Goal: Check status: Check status

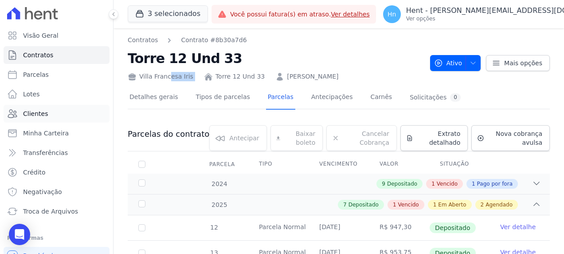
click at [76, 112] on link "Clientes" at bounding box center [57, 114] width 106 height 18
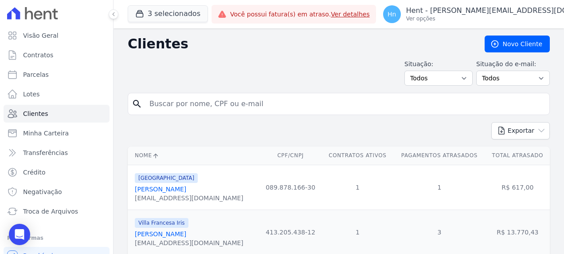
click at [165, 105] on input "search" at bounding box center [345, 104] width 402 height 18
paste input ", [PERSON_NAME],"
drag, startPoint x: 154, startPoint y: 103, endPoint x: 120, endPoint y: 103, distance: 34.6
click at [270, 103] on input "[PERSON_NAME]," at bounding box center [345, 104] width 402 height 18
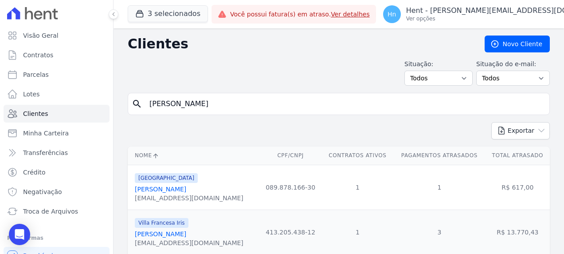
type input "[PERSON_NAME]"
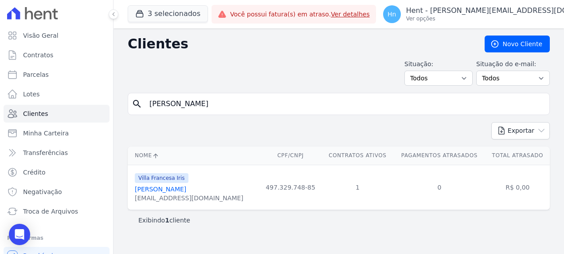
click at [183, 189] on link "[PERSON_NAME]" at bounding box center [160, 188] width 51 height 7
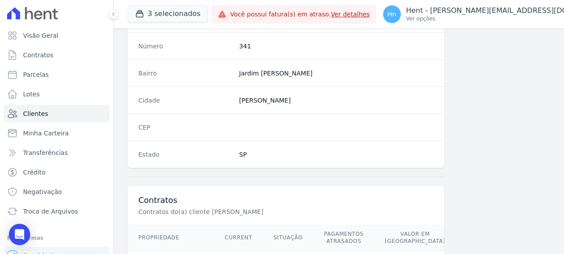
scroll to position [579, 0]
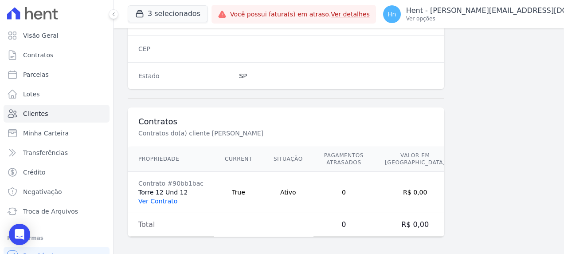
click at [158, 200] on link "Ver Contrato" at bounding box center [157, 200] width 39 height 7
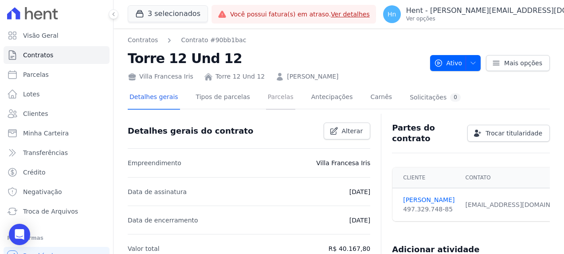
click at [268, 96] on link "Parcelas" at bounding box center [280, 98] width 29 height 24
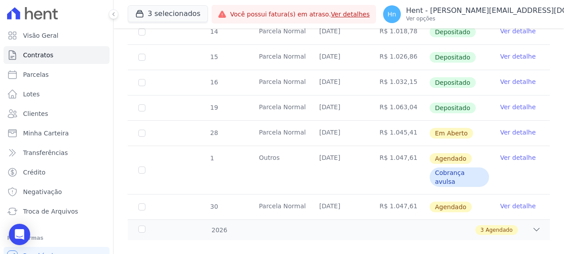
scroll to position [273, 0]
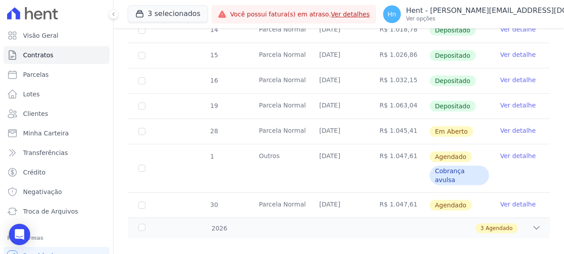
click at [515, 130] on link "Ver detalhe" at bounding box center [517, 130] width 35 height 9
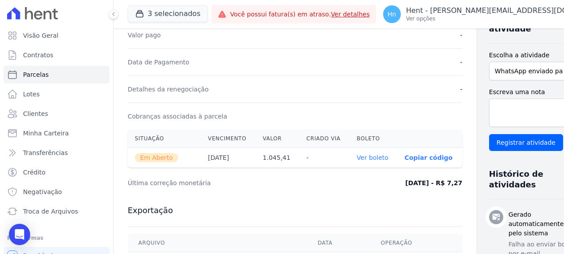
scroll to position [222, 0]
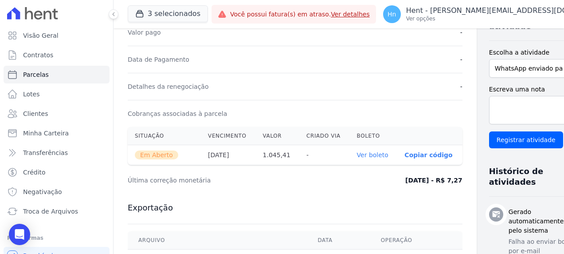
click at [357, 154] on link "Ver boleto" at bounding box center [372, 154] width 31 height 7
